Goal: Task Accomplishment & Management: Manage account settings

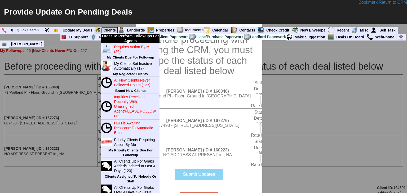
drag, startPoint x: 0, startPoint y: 0, endPoint x: 112, endPoint y: 28, distance: 115.4
click at [112, 28] on link "Clients" at bounding box center [109, 30] width 17 height 7
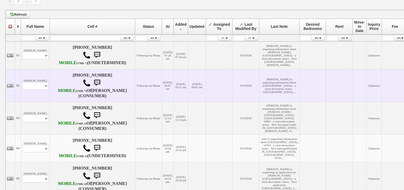
scroll to position [94, 0]
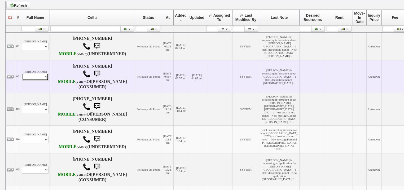
click at [46, 81] on select "Profile Edit Print Email Externally (Will Not Be Tracked In CRM) Closed Deals" at bounding box center [35, 76] width 27 height 7
select select "ChangeURL,/crm/custom/edit_client_form.php?redirect=%2Fcrm%2Fclients.php&id=167…"
click at [22, 81] on select "Profile Edit Print Email Externally (Will Not Be Tracked In CRM) Closed Deals" at bounding box center [35, 76] width 27 height 7
select select
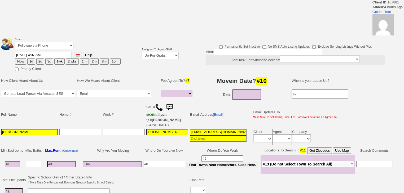
select select
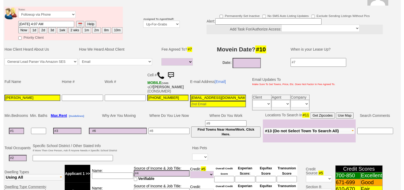
scroll to position [40, 0]
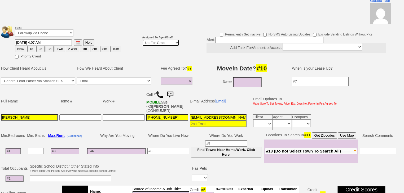
drag, startPoint x: 147, startPoint y: 34, endPoint x: 147, endPoint y: 38, distance: 4.8
click at [147, 39] on select "Up-For-Grabs ***** STAFF ***** Bob Bruno 914-419-3579 Cristy Liberto 914-486-10…" at bounding box center [160, 42] width 37 height 7
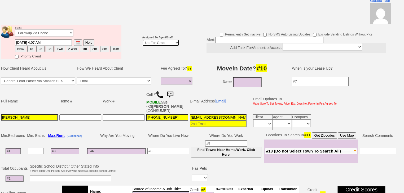
select select "227"
click at [142, 39] on select "Up-For-Grabs ***** STAFF ***** Bob Bruno 914-419-3579 Cristy Liberto 914-486-10…" at bounding box center [160, 42] width 37 height 7
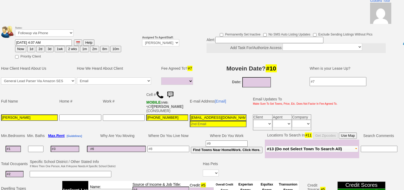
click at [42, 46] on button "2d" at bounding box center [40, 49] width 8 height 6
type input "09/15/2025 08:38 AM"
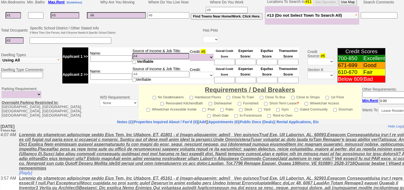
scroll to position [226, 0]
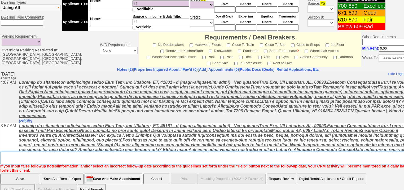
click at [28, 152] on textarea "Insert New Note Here" at bounding box center [219, 158] width 439 height 12
type textarea "f"
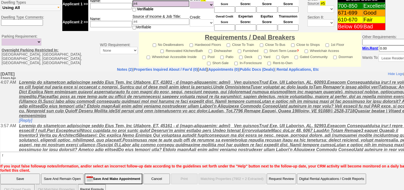
click at [24, 174] on input "Save" at bounding box center [20, 179] width 40 height 11
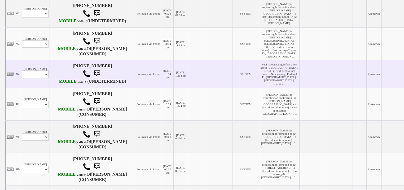
scroll to position [127, 0]
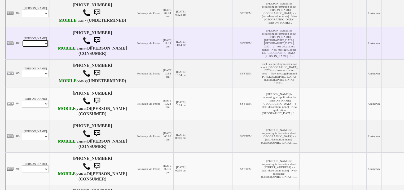
drag, startPoint x: 39, startPoint y: 58, endPoint x: 39, endPoint y: 62, distance: 4.3
click at [39, 47] on select "Profile Edit Print Email Externally (Will Not Be Tracked In CRM) Closed Deals" at bounding box center [35, 43] width 27 height 7
select select "ChangeURL,/crm/custom/edit_client_form.php?redirect=%2Fcrm%2Fclients.php&id=167…"
click at [22, 47] on select "Profile Edit Print Email Externally (Will Not Be Tracked In CRM) Closed Deals" at bounding box center [35, 43] width 27 height 7
select select
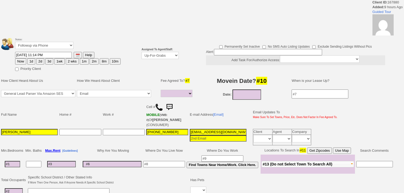
select select
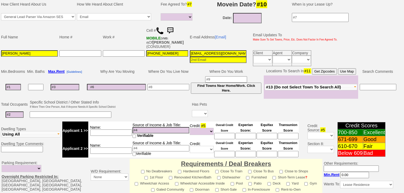
scroll to position [61, 0]
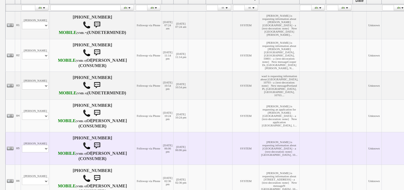
scroll to position [106, 0]
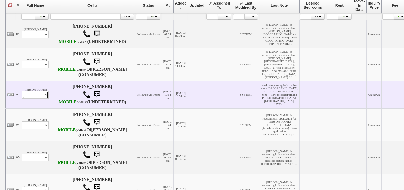
click at [40, 99] on select "Profile Edit Print Email Externally (Will Not Be Tracked In CRM) Closed Deals" at bounding box center [35, 94] width 27 height 7
select select "ChangeURL,/crm/custom/edit_client_form.php?redirect=%2Fcrm%2Fclients.php&id=167…"
click at [22, 99] on select "Profile Edit Print Email Externally (Will Not Be Tracked In CRM) Closed Deals" at bounding box center [35, 94] width 27 height 7
select select
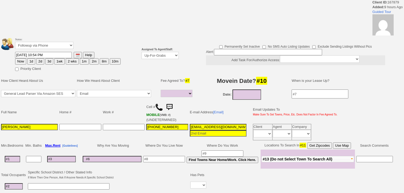
select select
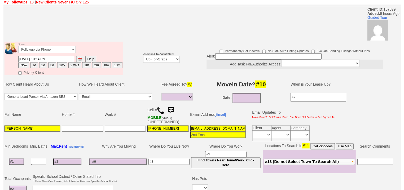
scroll to position [21, 0]
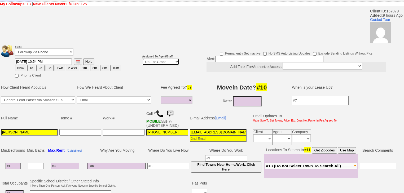
drag, startPoint x: 156, startPoint y: 54, endPoint x: 156, endPoint y: 57, distance: 3.2
click at [156, 58] on select "Up-For-Grabs ***** STAFF ***** Bob Bruno 914-419-3579 Cristy Liberto 914-486-10…" at bounding box center [160, 61] width 37 height 7
select select "227"
click at [142, 58] on select "Up-For-Grabs ***** STAFF ***** Bob Bruno 914-419-3579 Cristy Liberto 914-486-10…" at bounding box center [160, 61] width 37 height 7
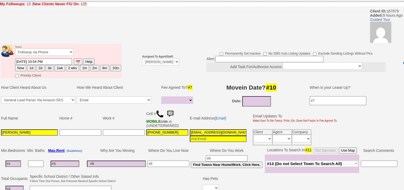
click at [42, 65] on button "2d" at bounding box center [40, 68] width 8 height 6
type input "09/15/2025 08:39 AM"
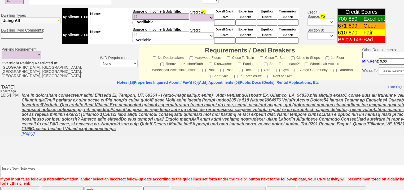
scroll to position [222, 0]
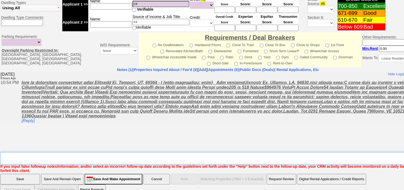
click at [27, 152] on textarea "Insert New Note Here" at bounding box center [219, 158] width 439 height 12
type textarea "f"
drag, startPoint x: 21, startPoint y: 168, endPoint x: 74, endPoint y: 44, distance: 135.2
click at [21, 174] on input "Save" at bounding box center [20, 179] width 40 height 11
